Goal: Task Accomplishment & Management: Manage account settings

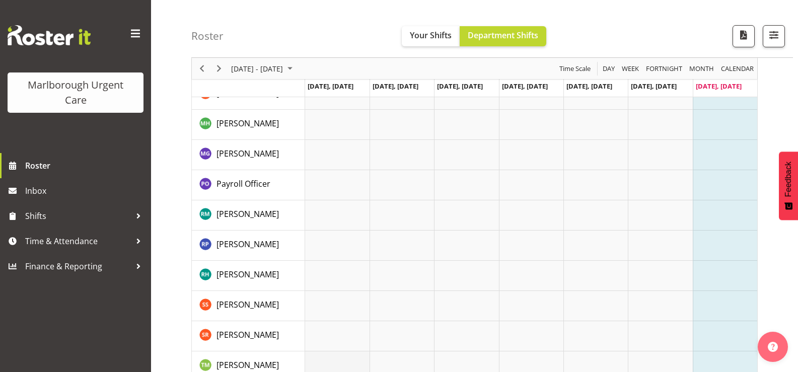
scroll to position [495, 0]
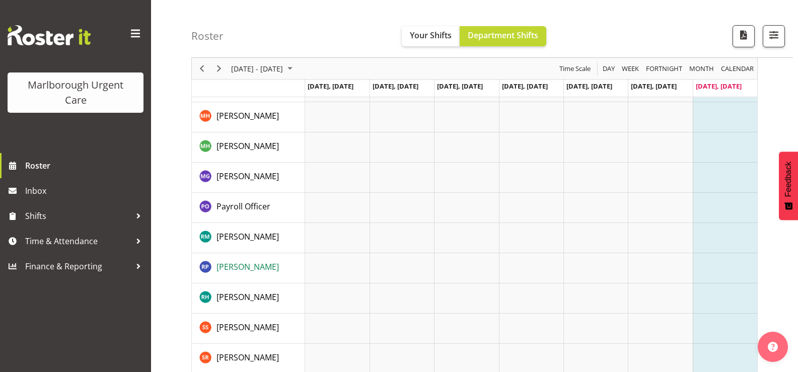
click at [273, 266] on span "[PERSON_NAME]" at bounding box center [248, 266] width 62 height 11
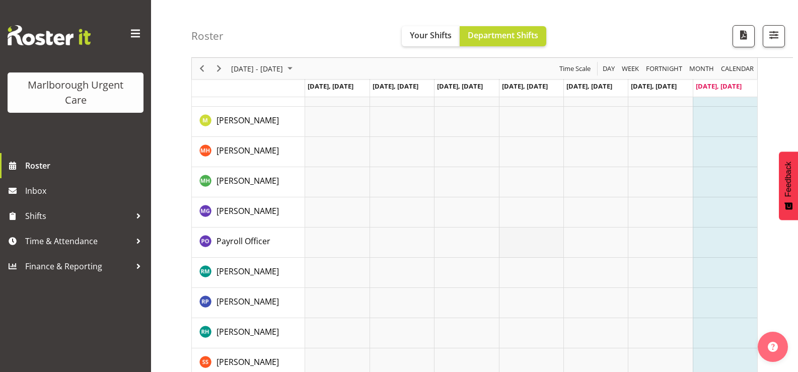
scroll to position [445, 0]
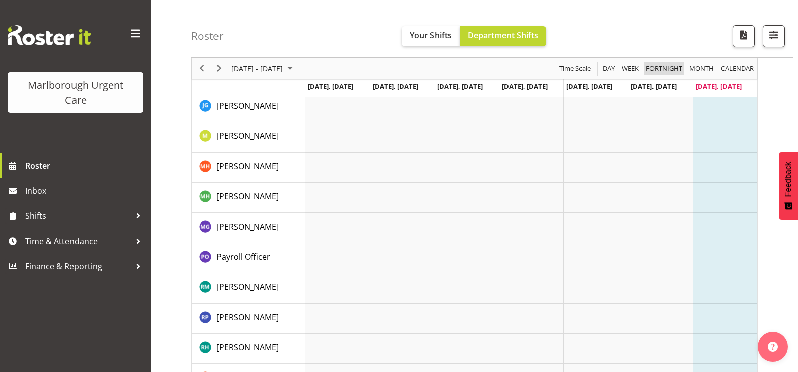
drag, startPoint x: 657, startPoint y: 70, endPoint x: 648, endPoint y: 74, distance: 9.7
click at [658, 70] on span "Fortnight" at bounding box center [664, 68] width 38 height 13
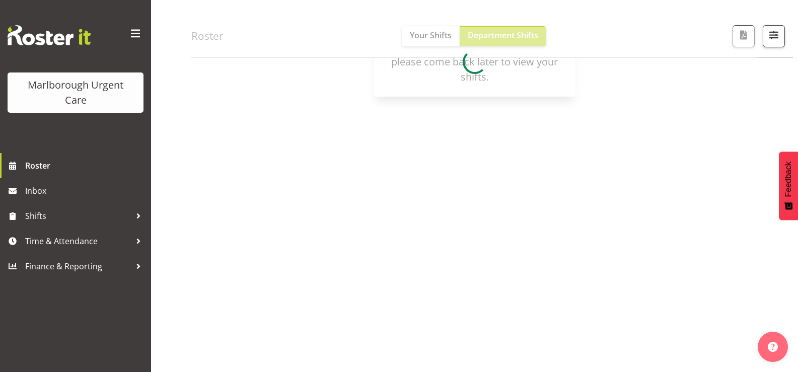
scroll to position [126, 0]
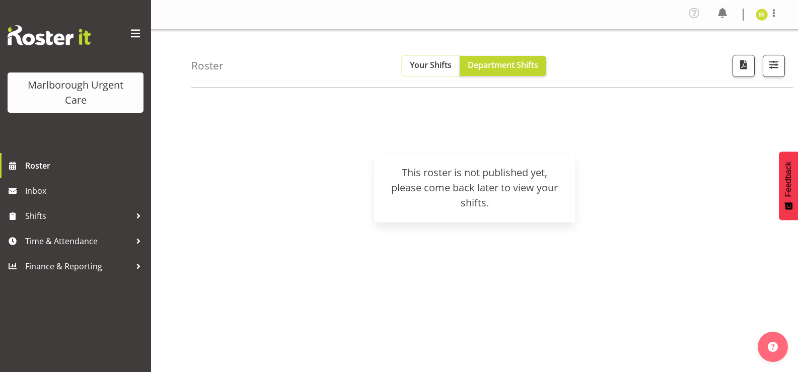
click at [425, 68] on span "Your Shifts" at bounding box center [431, 64] width 42 height 11
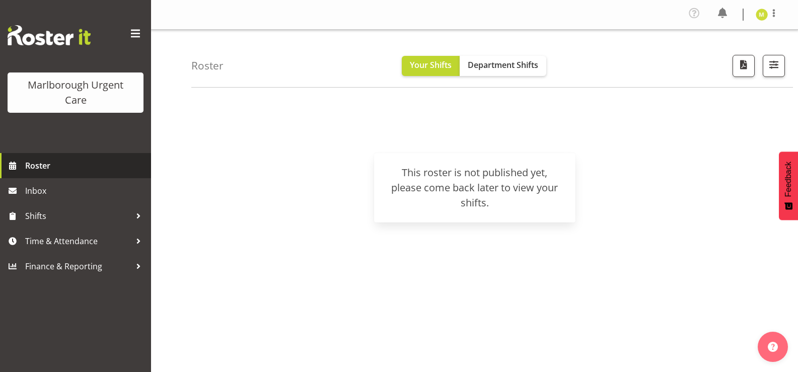
drag, startPoint x: 75, startPoint y: 166, endPoint x: 80, endPoint y: 186, distance: 20.9
click at [74, 167] on span "Roster" at bounding box center [85, 165] width 121 height 15
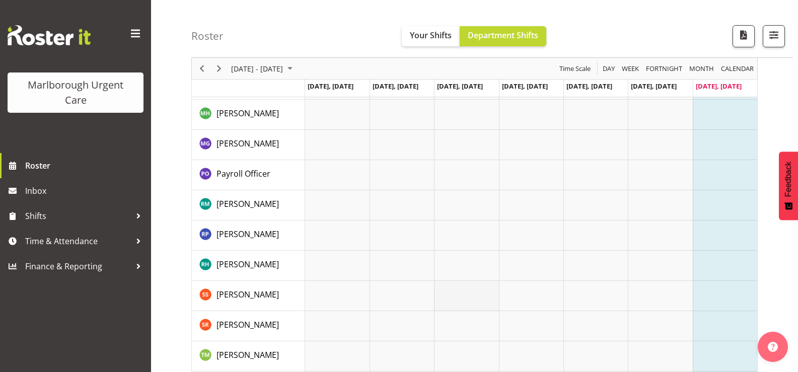
scroll to position [596, 0]
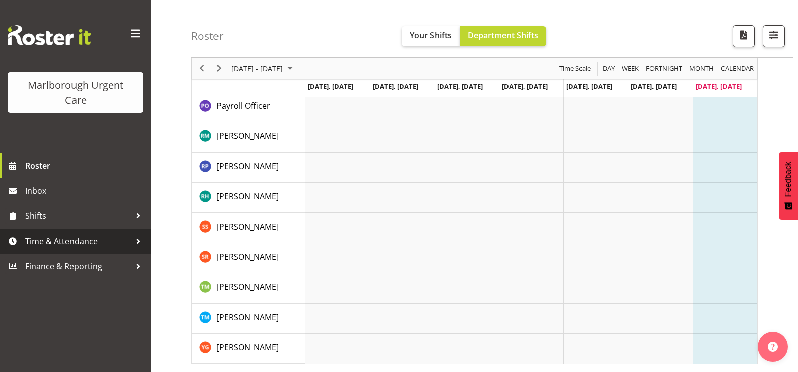
click at [54, 230] on link "Time & Attendance" at bounding box center [75, 241] width 151 height 25
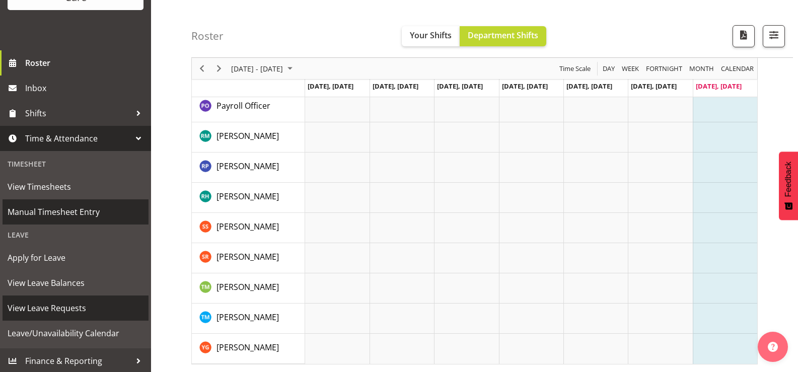
scroll to position [104, 0]
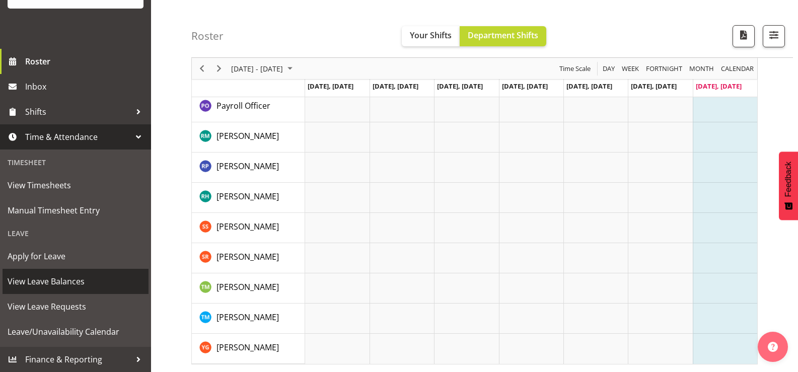
click at [57, 280] on span "View Leave Balances" at bounding box center [76, 281] width 136 height 15
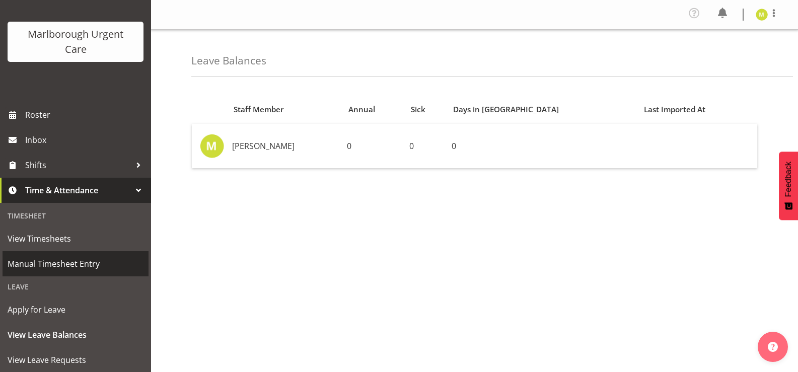
scroll to position [101, 0]
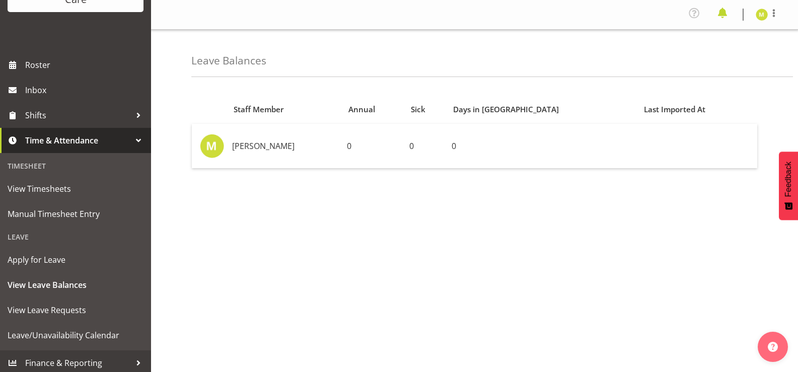
click at [727, 17] on span at bounding box center [722, 13] width 16 height 16
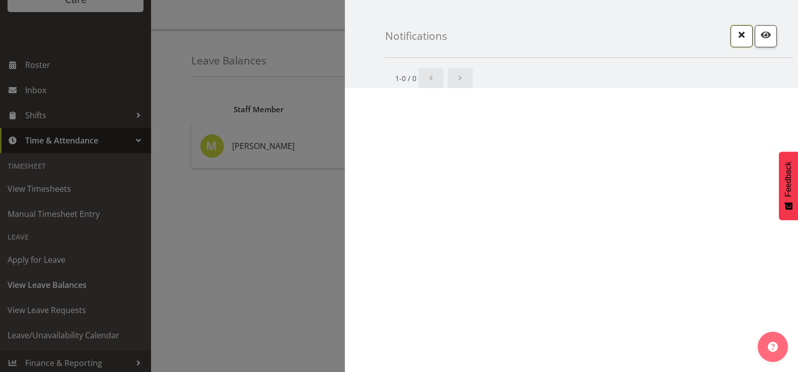
click at [736, 39] on button "button" at bounding box center [742, 36] width 22 height 22
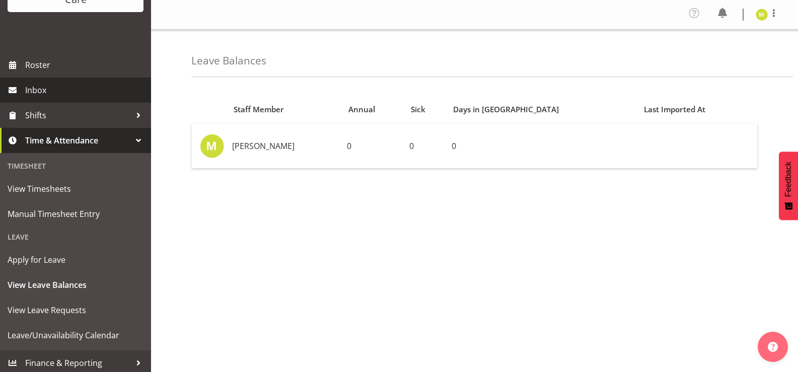
click at [41, 98] on link "Inbox" at bounding box center [75, 90] width 151 height 25
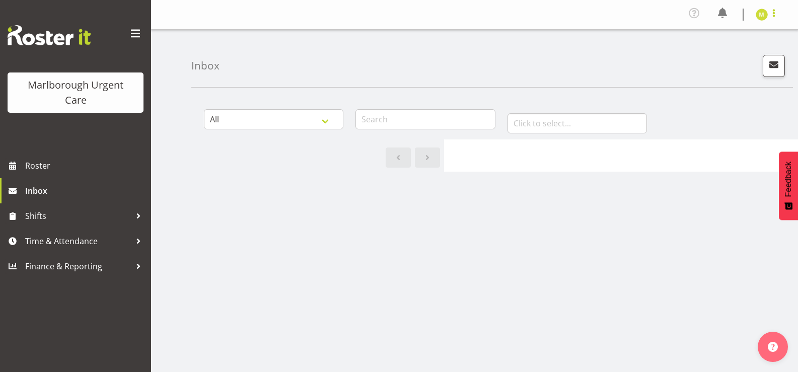
click at [776, 13] on span at bounding box center [774, 13] width 12 height 12
